Goal: Information Seeking & Learning: Learn about a topic

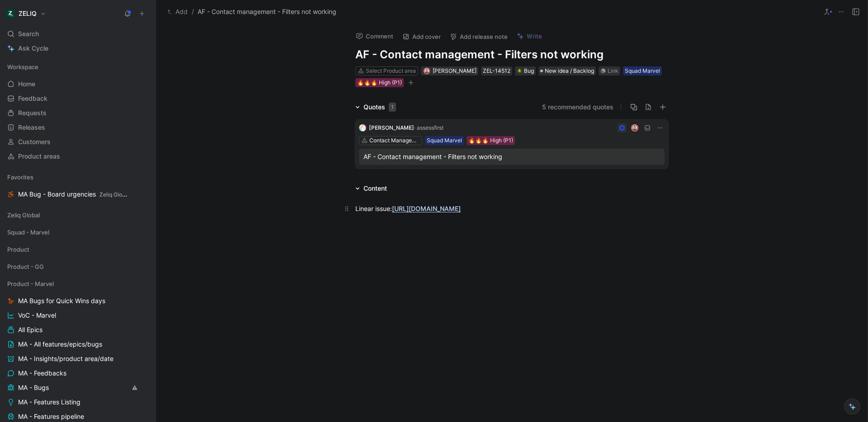
click at [430, 209] on link "https://linear.app/getheroes/issue/MA-4202/bug-add-filter-on-a-custom-field-aft…" at bounding box center [426, 209] width 69 height 8
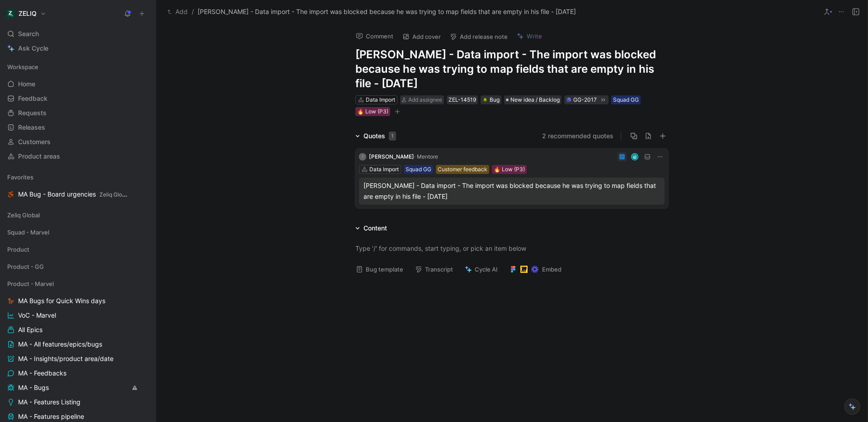
click at [519, 193] on div "Mentore - Data import - The import was blocked because he was trying to map fie…" at bounding box center [512, 191] width 297 height 22
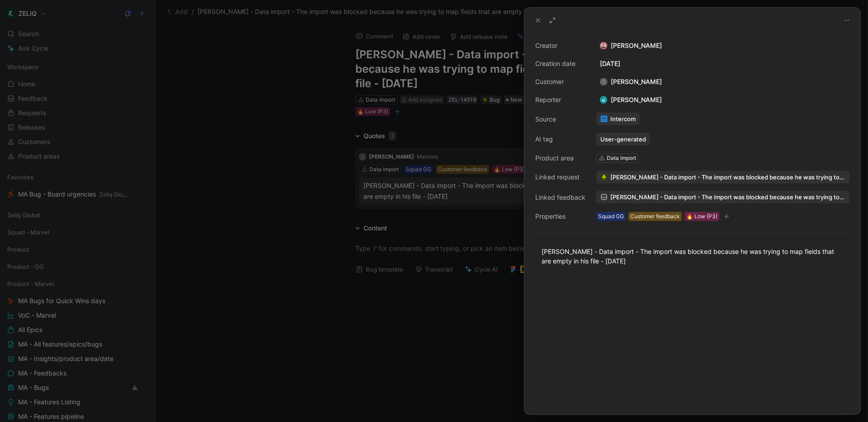
click at [643, 197] on span "Mentore - Data import - The import was blocked because he was trying to map fie…" at bounding box center [727, 197] width 235 height 8
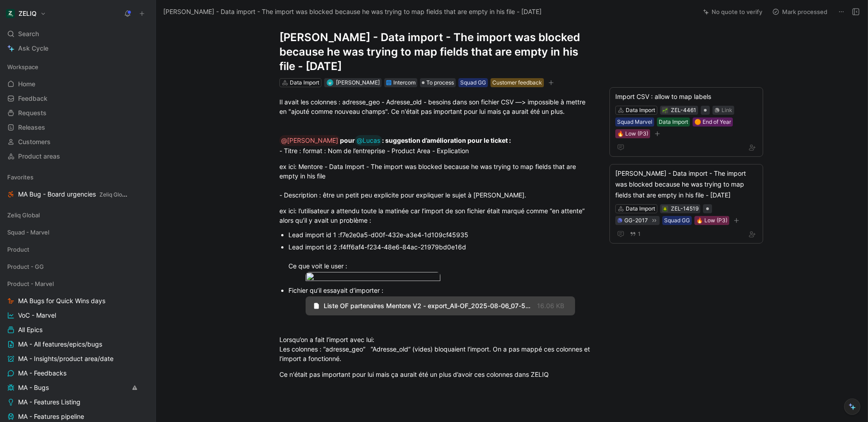
scroll to position [20, 0]
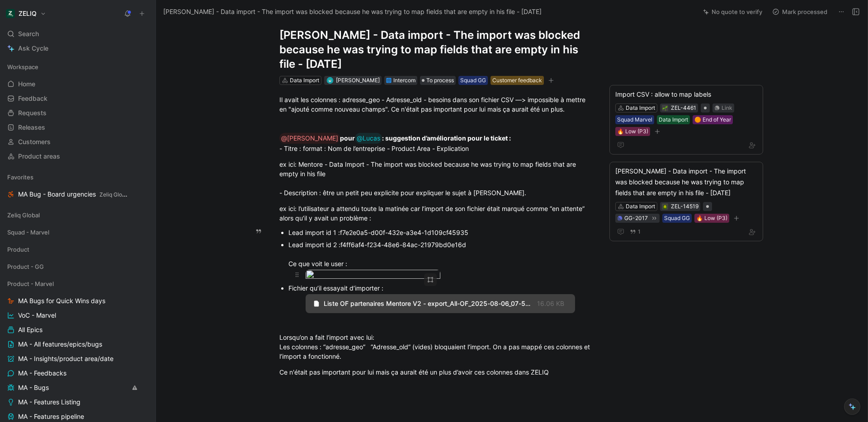
click at [371, 281] on body "ZELIQ Search ⌘ K Ask Cycle Workspace Home G then H Feedback G then F Requests G…" at bounding box center [434, 211] width 868 height 422
click at [487, 255] on div at bounding box center [434, 211] width 868 height 422
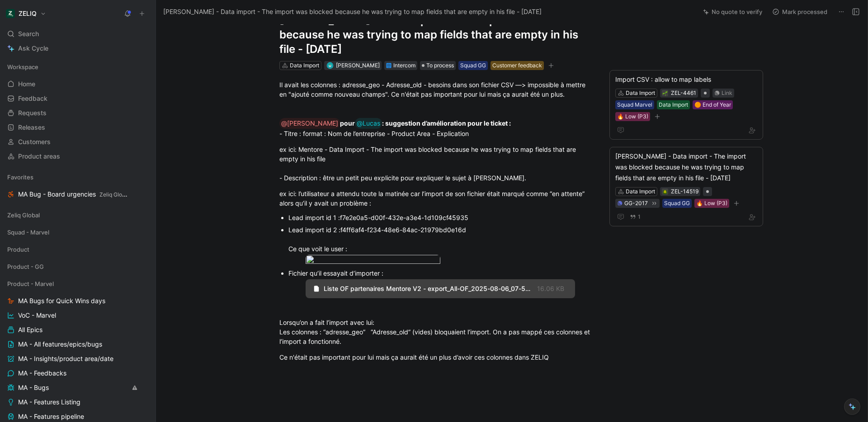
scroll to position [0, 0]
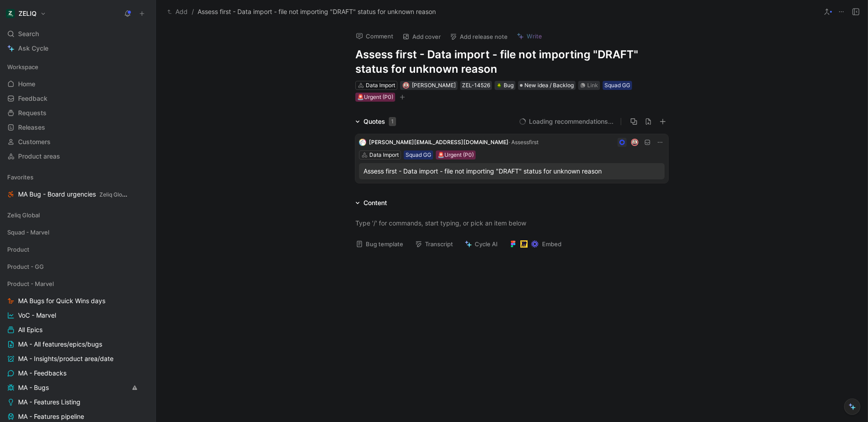
click at [464, 175] on div "Assess first - Data import - file not importing "DRAFT" status for unknown reas…" at bounding box center [512, 171] width 297 height 11
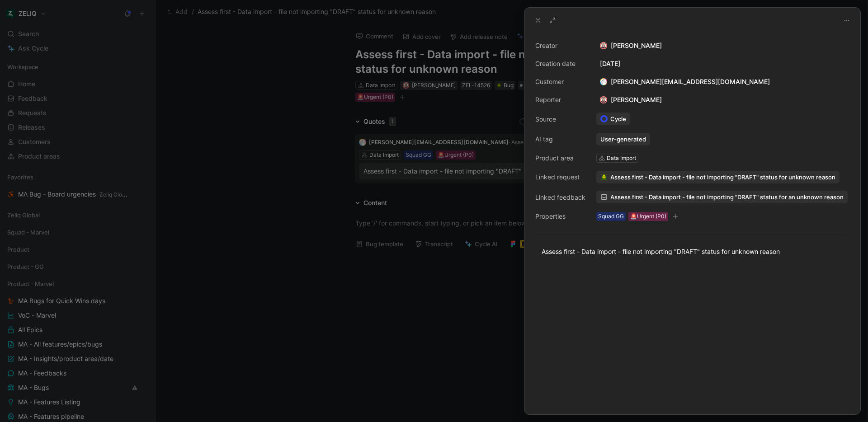
click at [673, 201] on span "Assess first - Data import - file not importing "DRAFT" status for an unknown r…" at bounding box center [726, 197] width 233 height 8
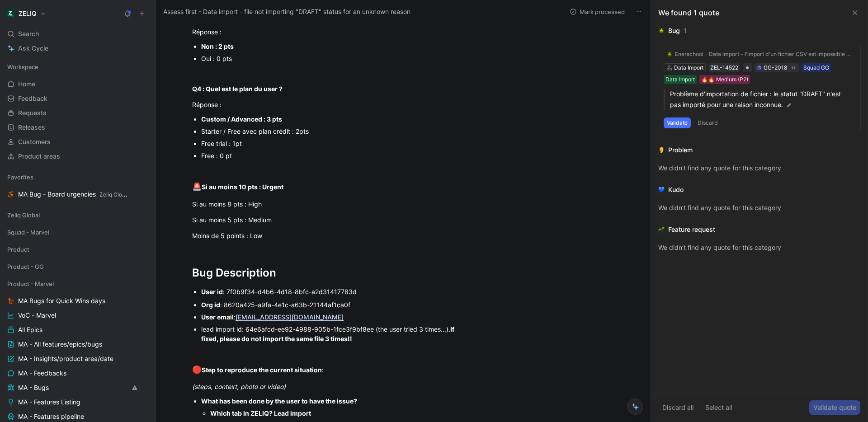
scroll to position [834, 0]
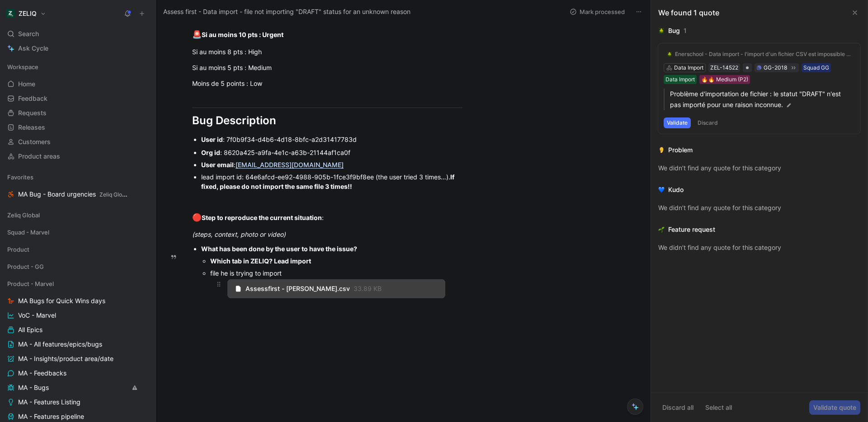
click at [350, 286] on span "Assessfirst - [PERSON_NAME].csv" at bounding box center [298, 289] width 104 height 8
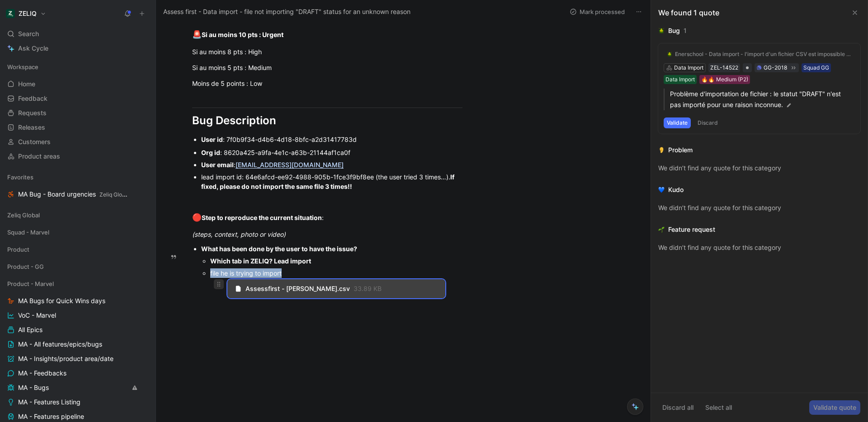
click at [221, 282] on icon at bounding box center [218, 284] width 7 height 7
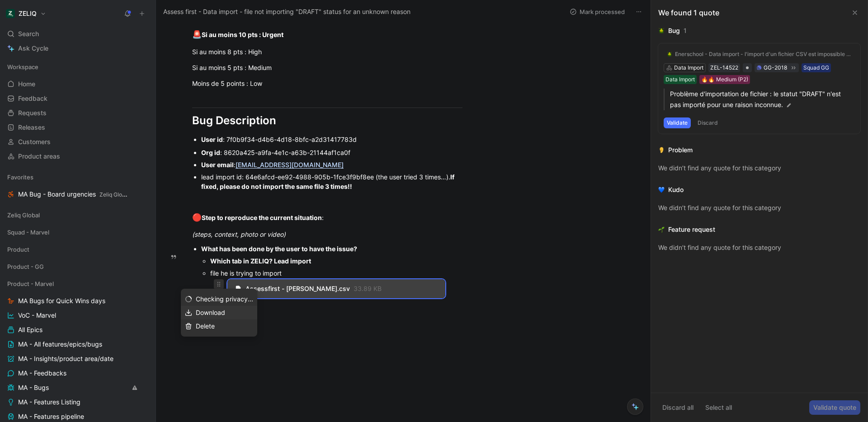
click at [220, 313] on span "Download" at bounding box center [210, 313] width 29 height 8
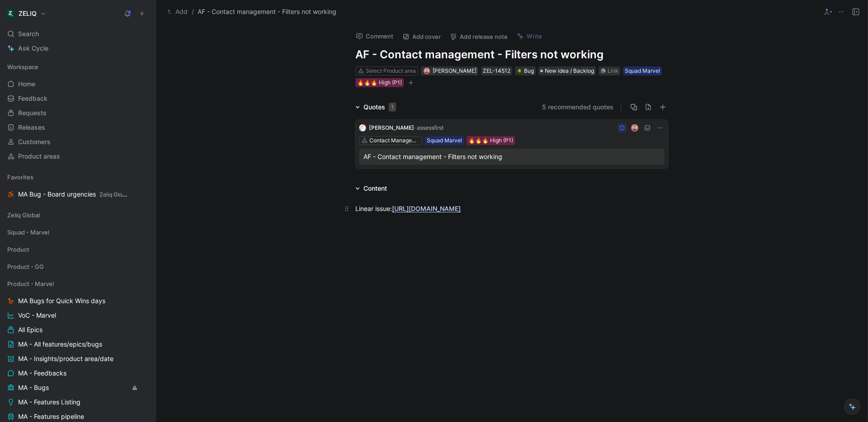
click at [426, 213] on link "https://linear.app/getheroes/issue/MA-4202/bug-add-filter-on-a-custom-field-aft…" at bounding box center [426, 209] width 69 height 8
